Goal: Use online tool/utility: Use online tool/utility

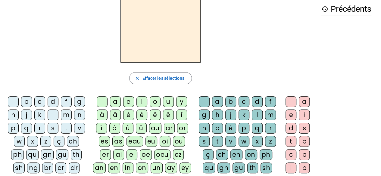
scroll to position [14, 0]
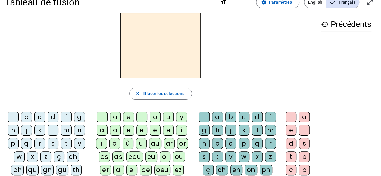
click at [52, 131] on div "l" at bounding box center [53, 130] width 11 height 11
click at [129, 118] on div "e" at bounding box center [128, 117] width 11 height 11
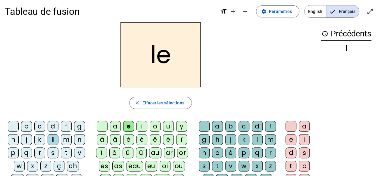
scroll to position [4, 0]
click at [169, 127] on div "u" at bounding box center [168, 127] width 11 height 11
click at [65, 155] on div "t" at bounding box center [66, 153] width 11 height 11
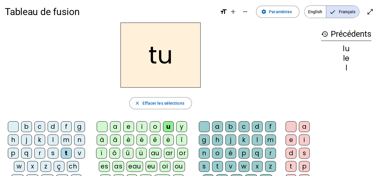
click at [53, 127] on div "d" at bounding box center [53, 127] width 11 height 11
click at [130, 126] on div "e" at bounding box center [128, 127] width 11 height 11
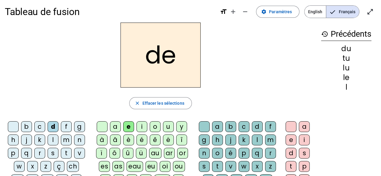
click at [68, 150] on div "t" at bounding box center [66, 153] width 11 height 11
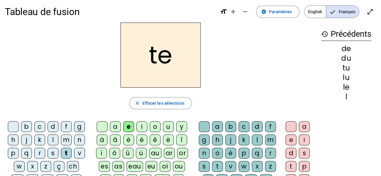
click at [115, 125] on div "a" at bounding box center [115, 127] width 11 height 11
click at [270, 99] on div "close Effacer les sélections" at bounding box center [161, 103] width 312 height 12
click at [112, 127] on div "a" at bounding box center [115, 127] width 11 height 11
click at [115, 126] on div "a" at bounding box center [115, 127] width 11 height 11
click at [68, 152] on div "t" at bounding box center [66, 153] width 11 height 11
